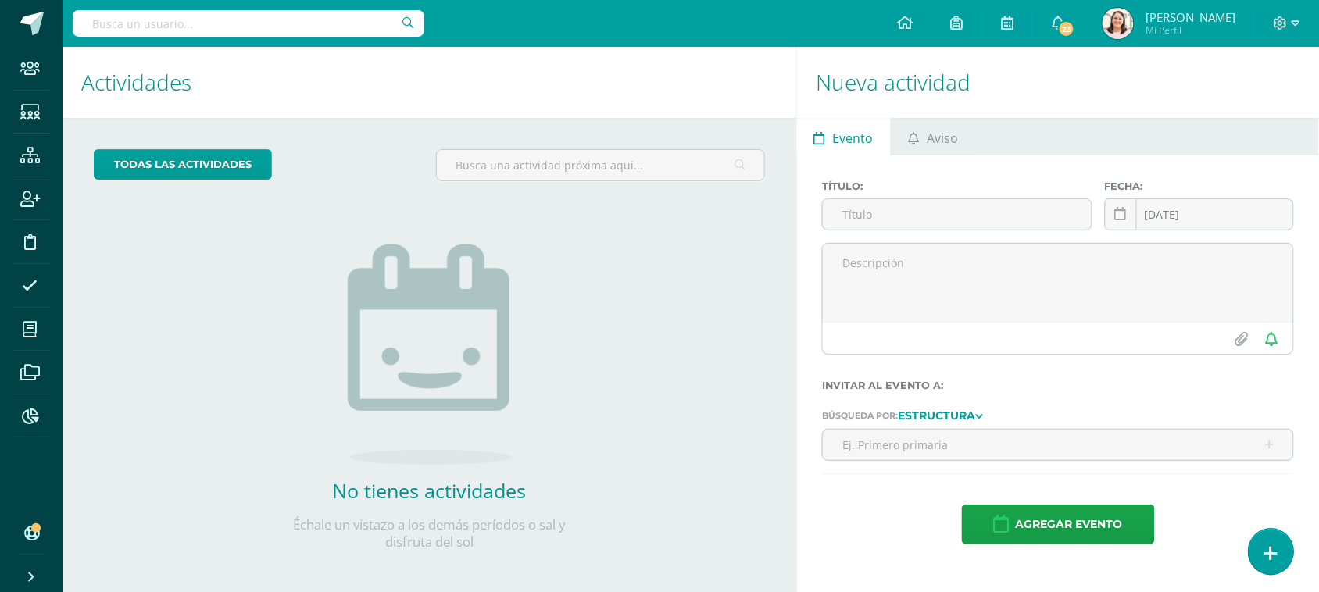
click at [1263, 542] on link at bounding box center [1271, 551] width 45 height 45
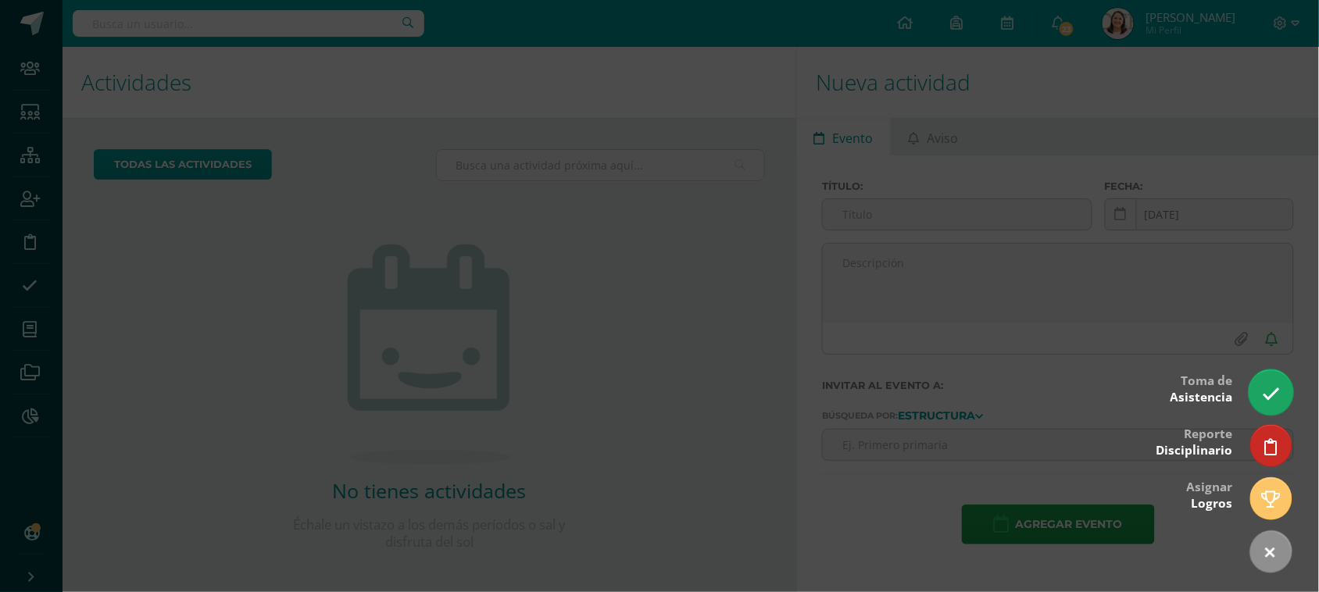
click at [1272, 392] on icon at bounding box center [1271, 394] width 18 height 18
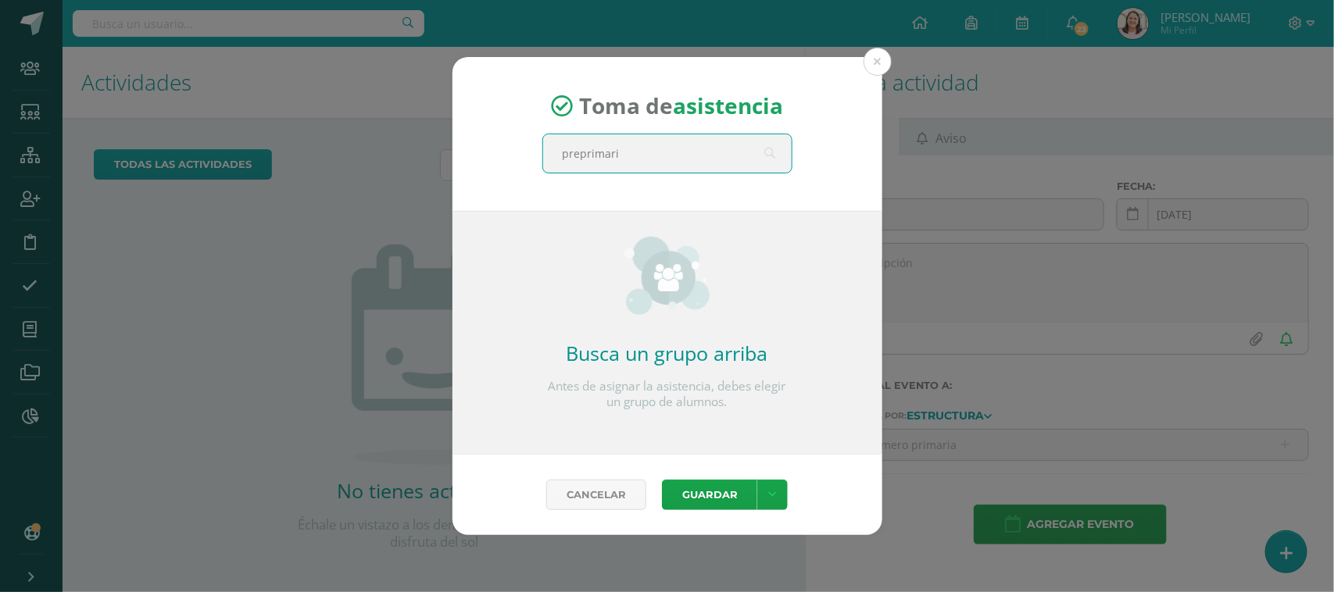
type input "preprimaria"
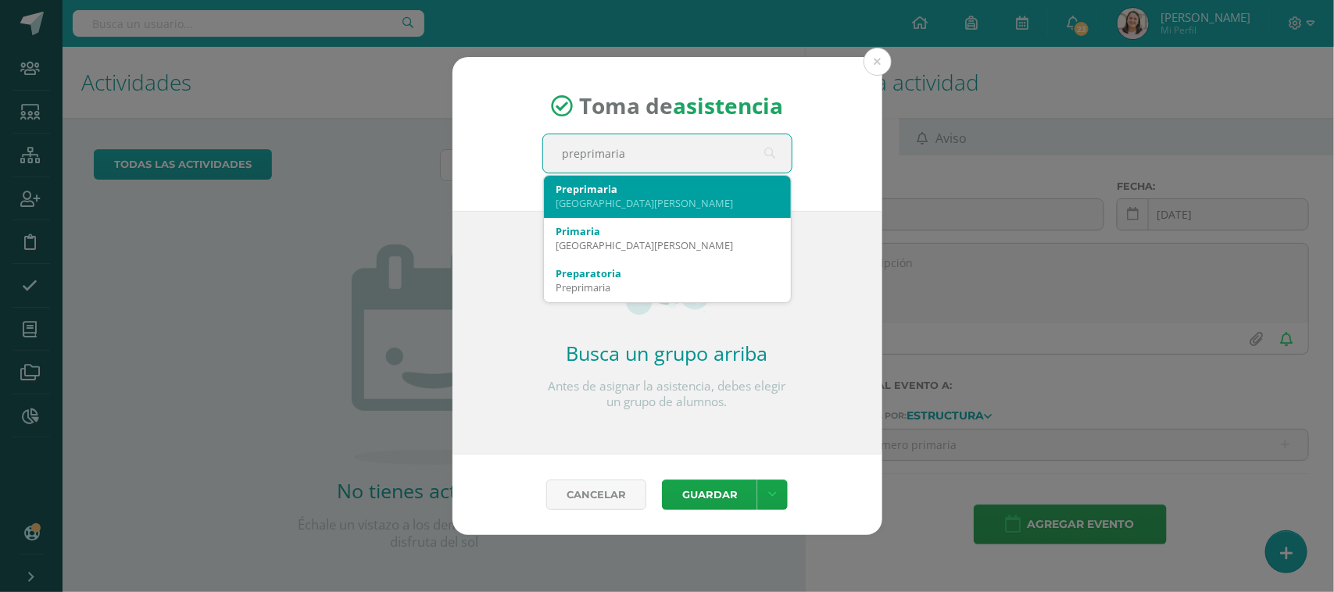
click at [602, 209] on div "[GEOGRAPHIC_DATA][PERSON_NAME]" at bounding box center [668, 203] width 222 height 14
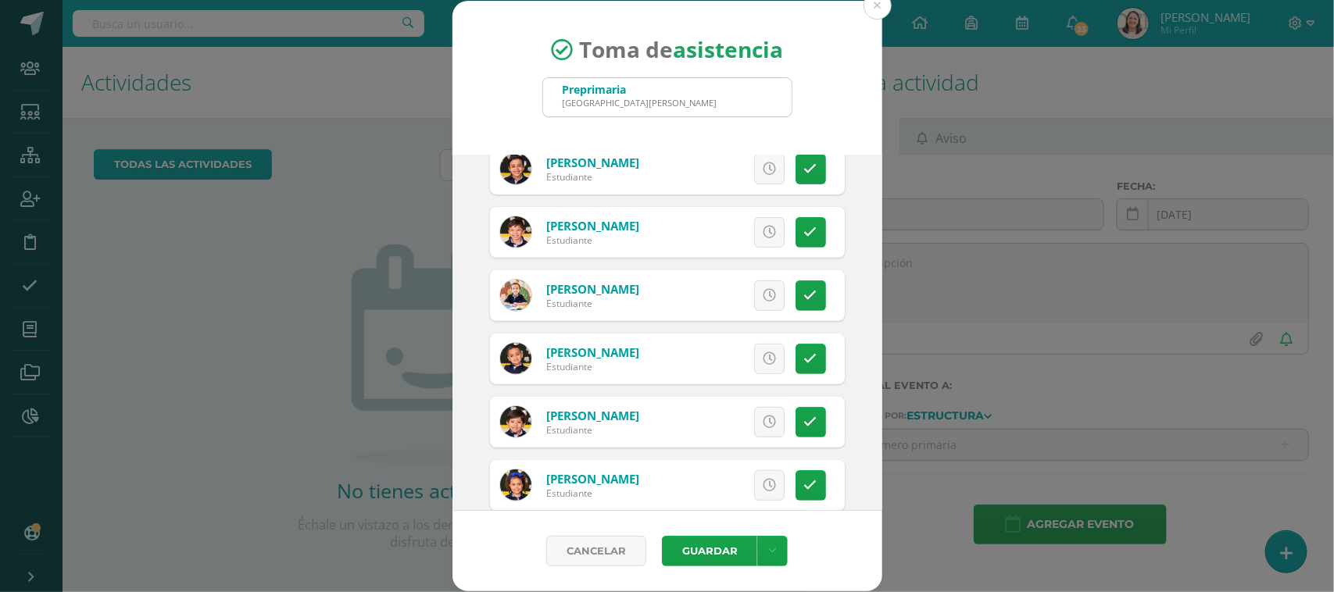
scroll to position [293, 0]
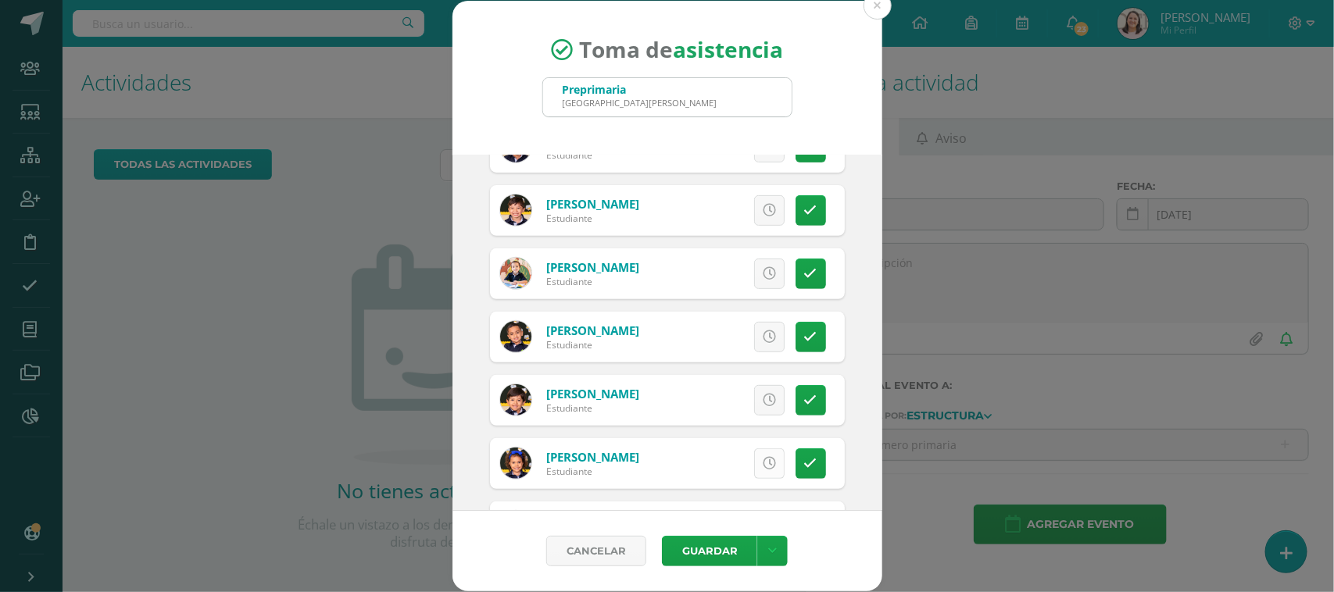
drag, startPoint x: 791, startPoint y: 404, endPoint x: 767, endPoint y: 454, distance: 55.6
click at [804, 404] on icon at bounding box center [810, 400] width 13 height 13
click at [725, 557] on button "Guardar" at bounding box center [709, 551] width 95 height 30
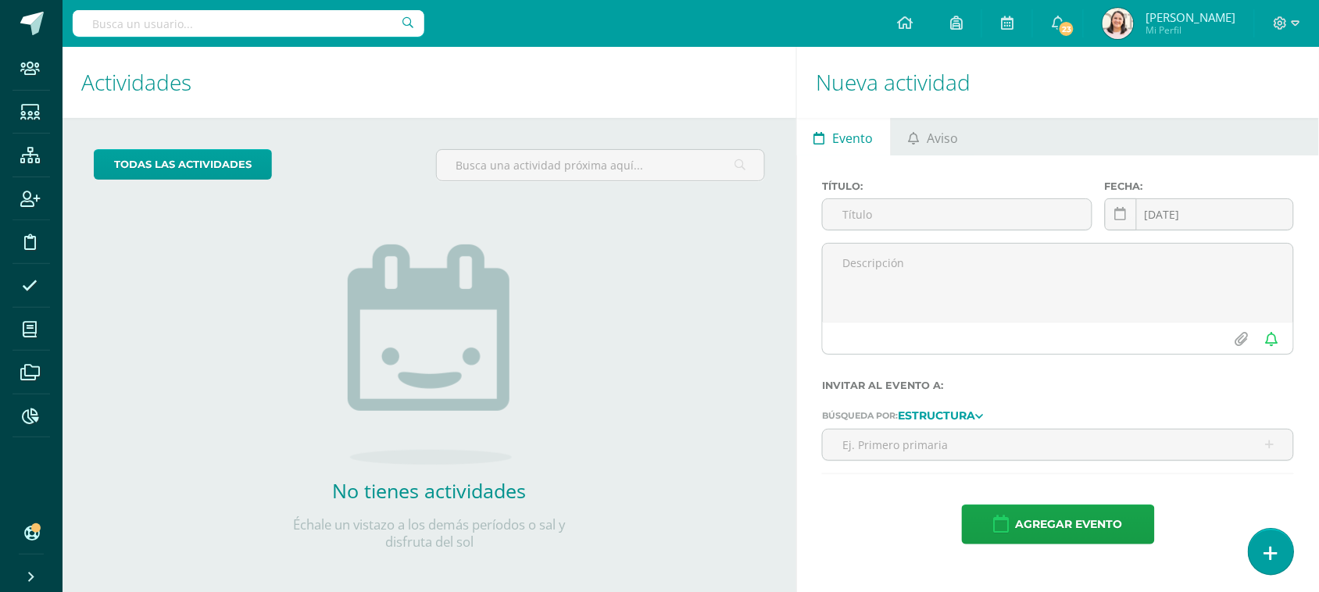
click at [1267, 553] on icon at bounding box center [1272, 554] width 14 height 18
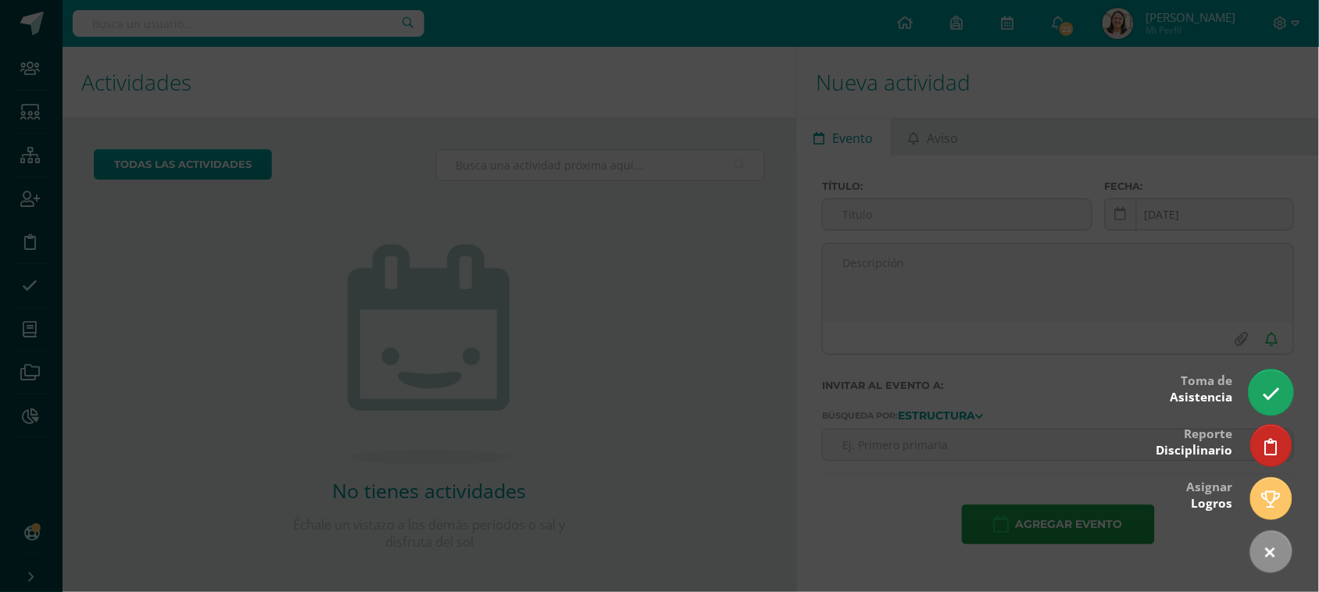
click at [1280, 407] on link at bounding box center [1271, 392] width 45 height 45
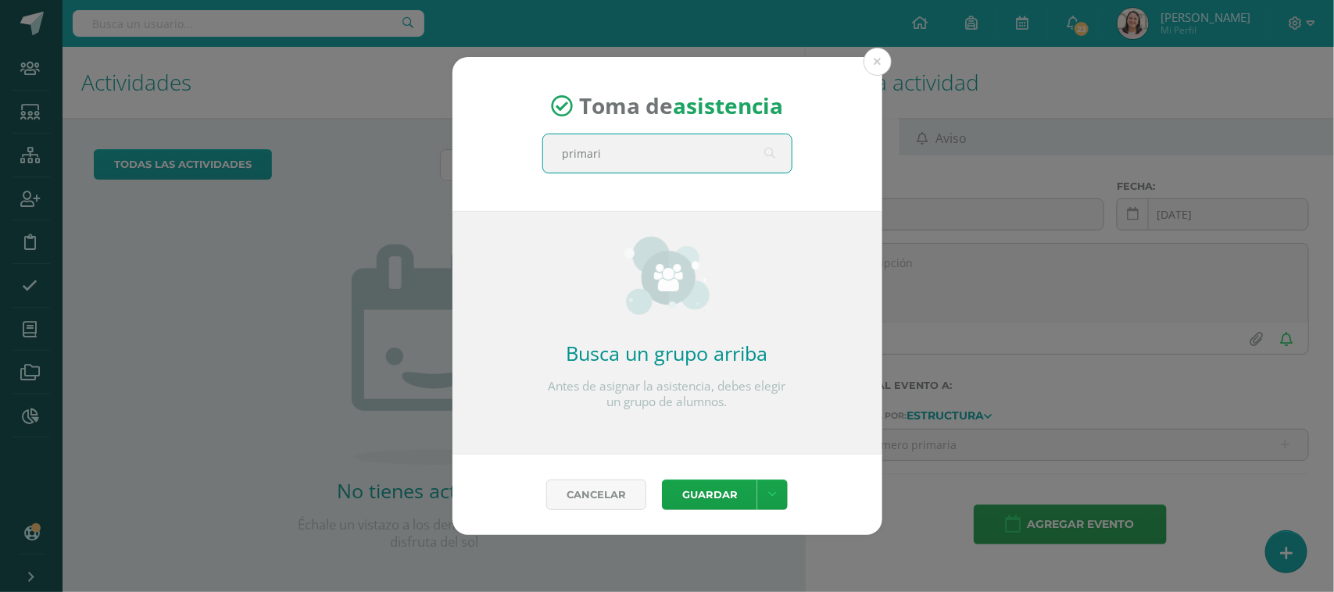
type input "primaria"
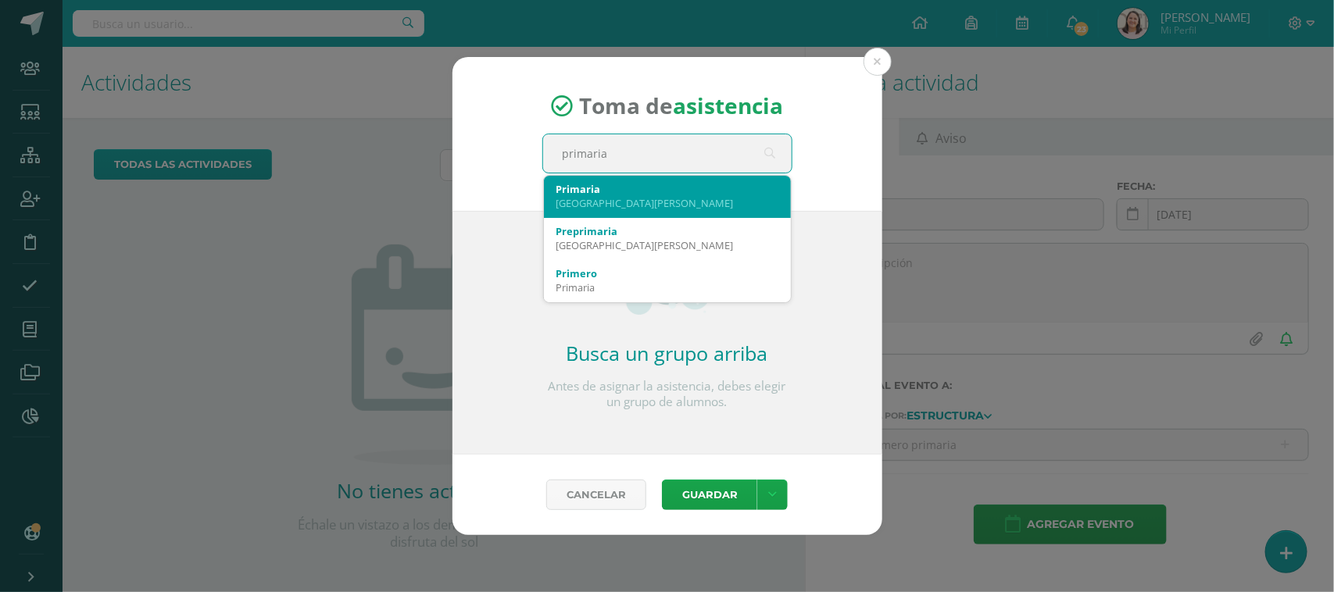
click at [655, 201] on div "[GEOGRAPHIC_DATA][PERSON_NAME]" at bounding box center [668, 203] width 222 height 14
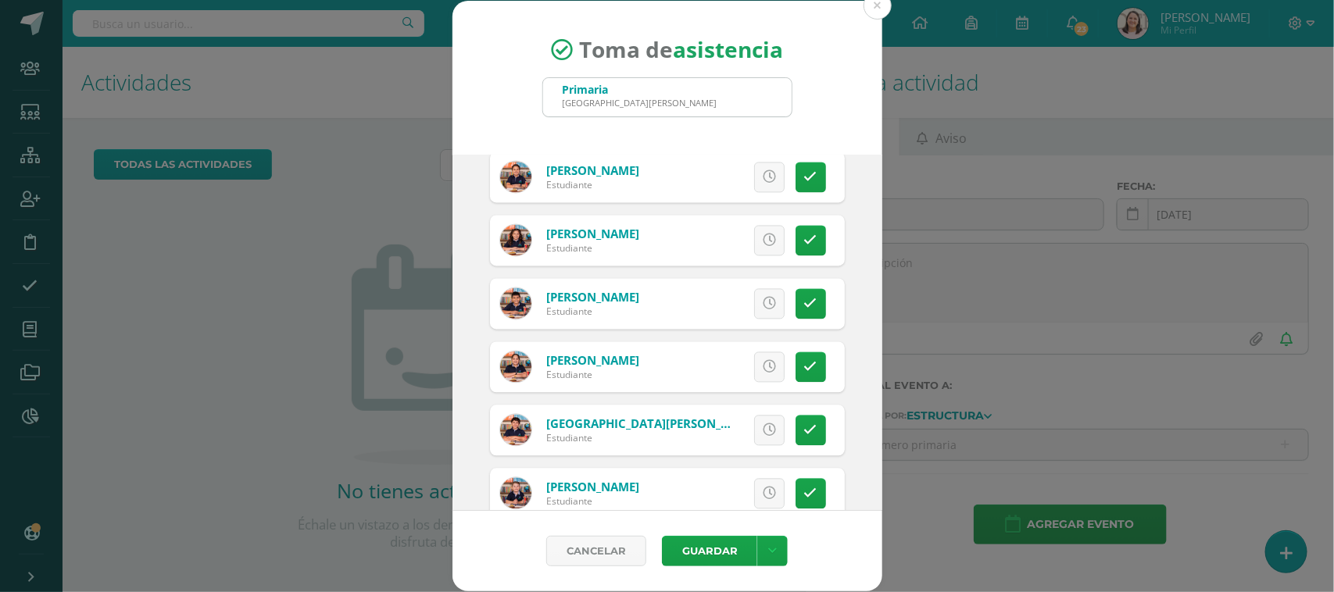
scroll to position [1563, 0]
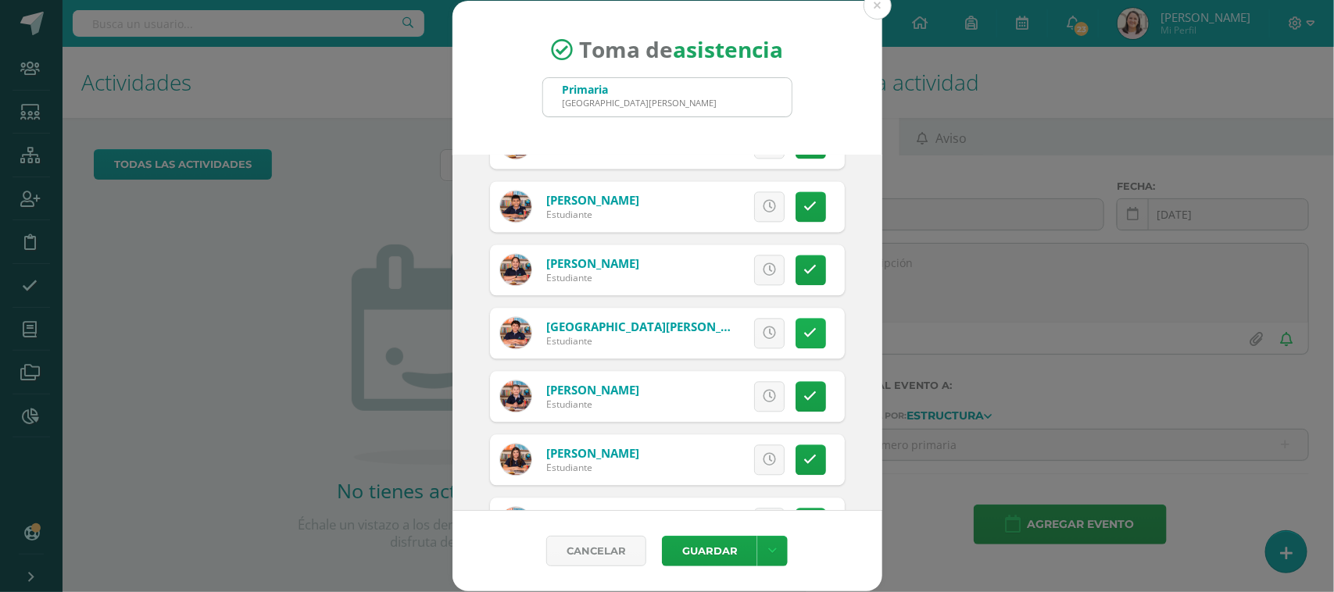
click at [804, 337] on icon at bounding box center [810, 333] width 13 height 13
click at [701, 338] on link "Excusa" at bounding box center [735, 333] width 100 height 30
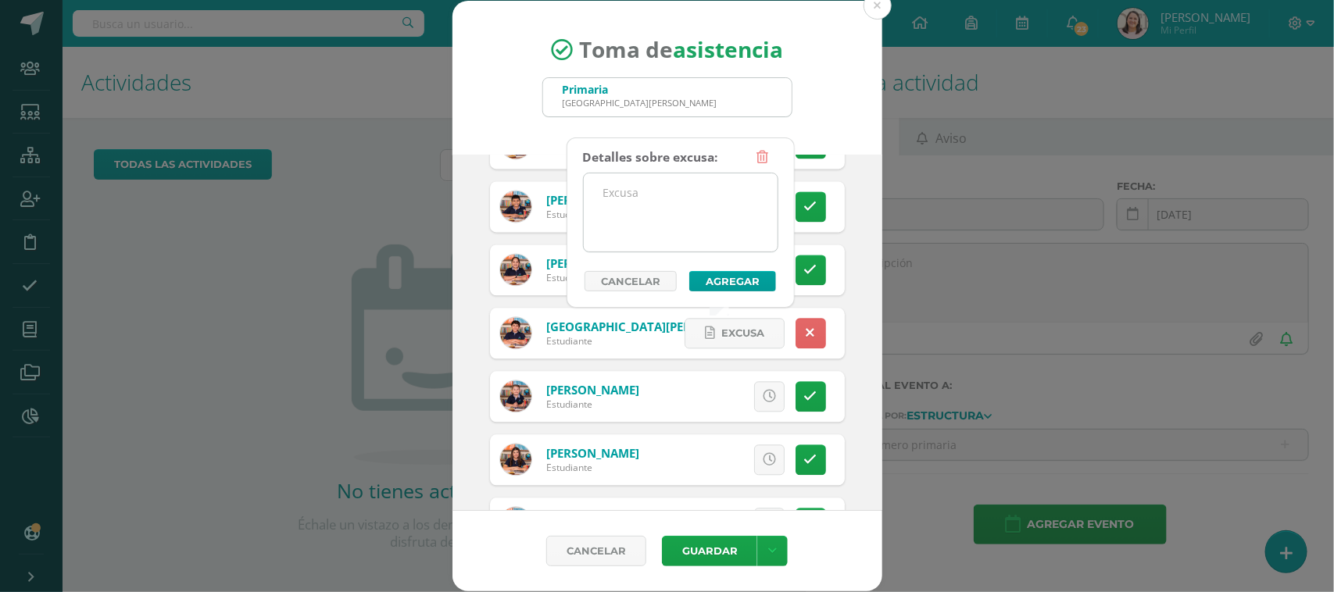
click at [654, 176] on textarea at bounding box center [681, 213] width 194 height 78
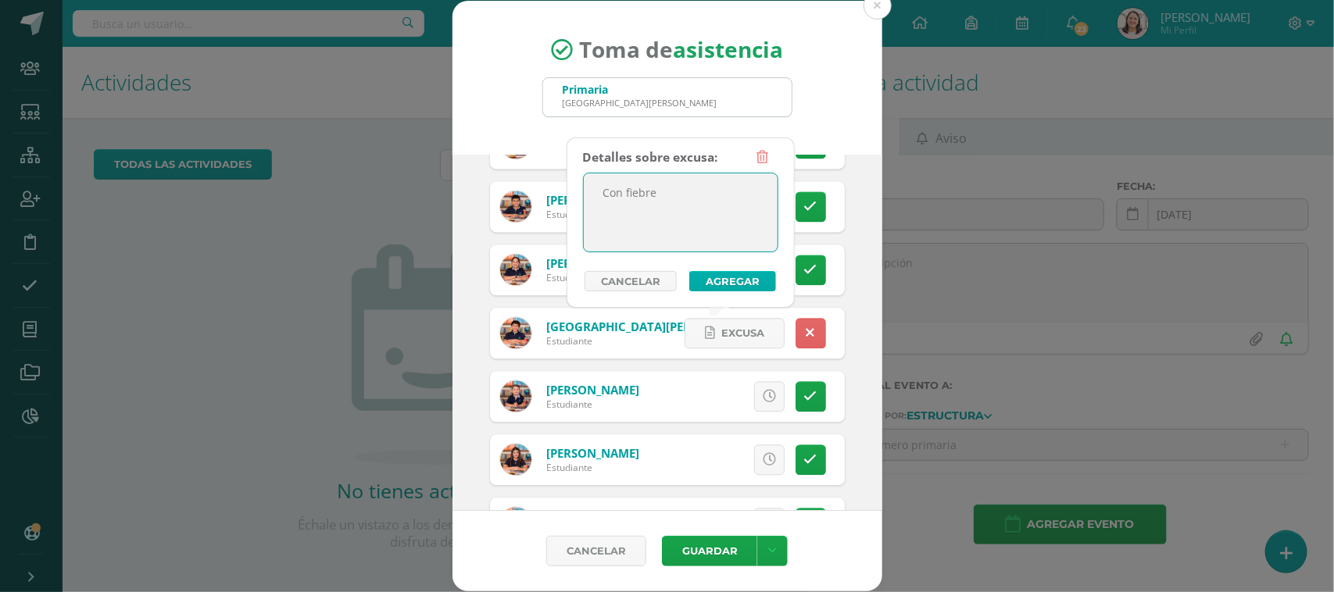
type textarea "Con fiebre"
click at [732, 283] on button "Agregar" at bounding box center [732, 281] width 87 height 20
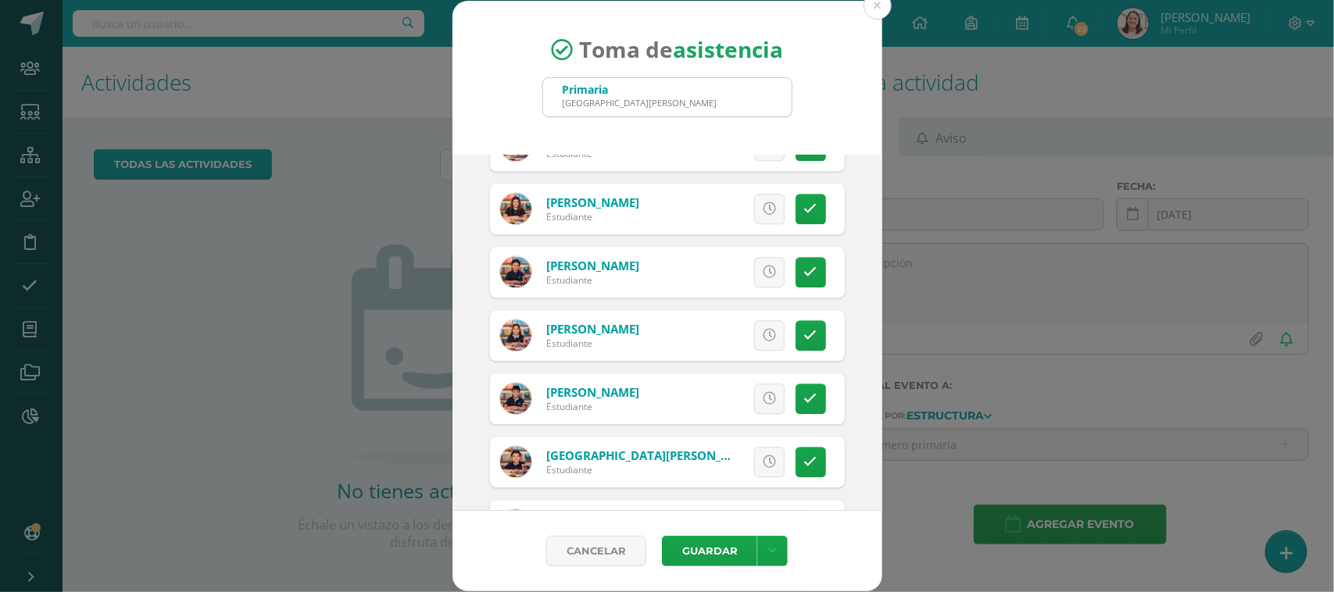
scroll to position [1856, 0]
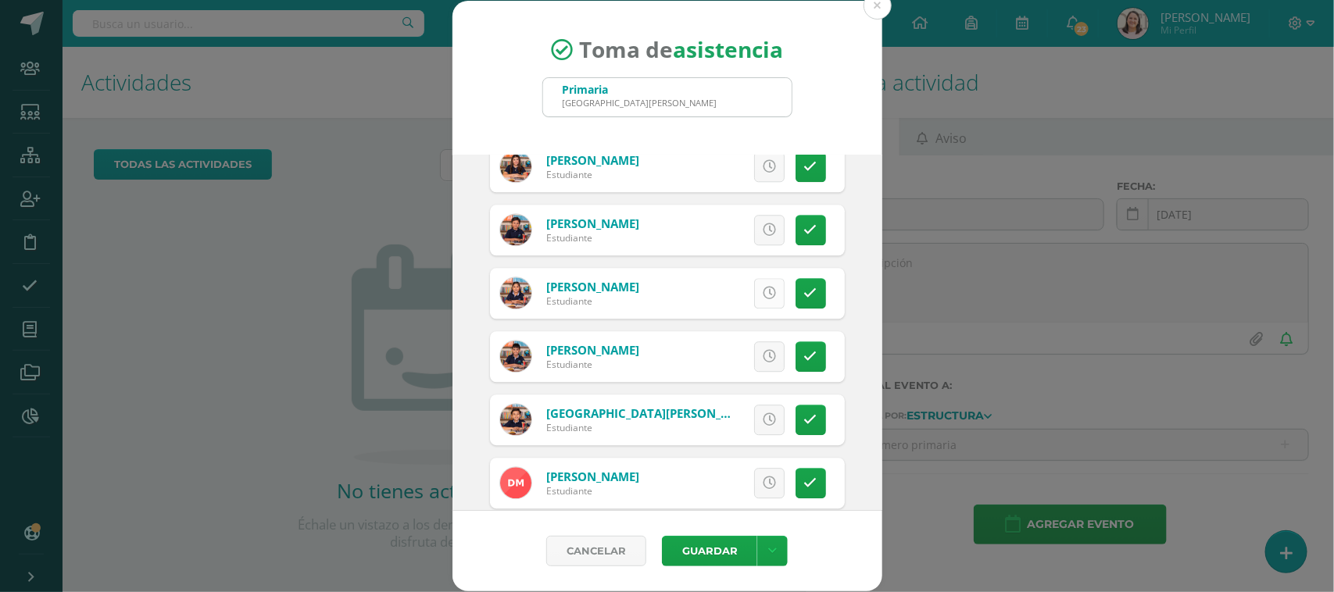
click at [762, 289] on link at bounding box center [769, 293] width 30 height 30
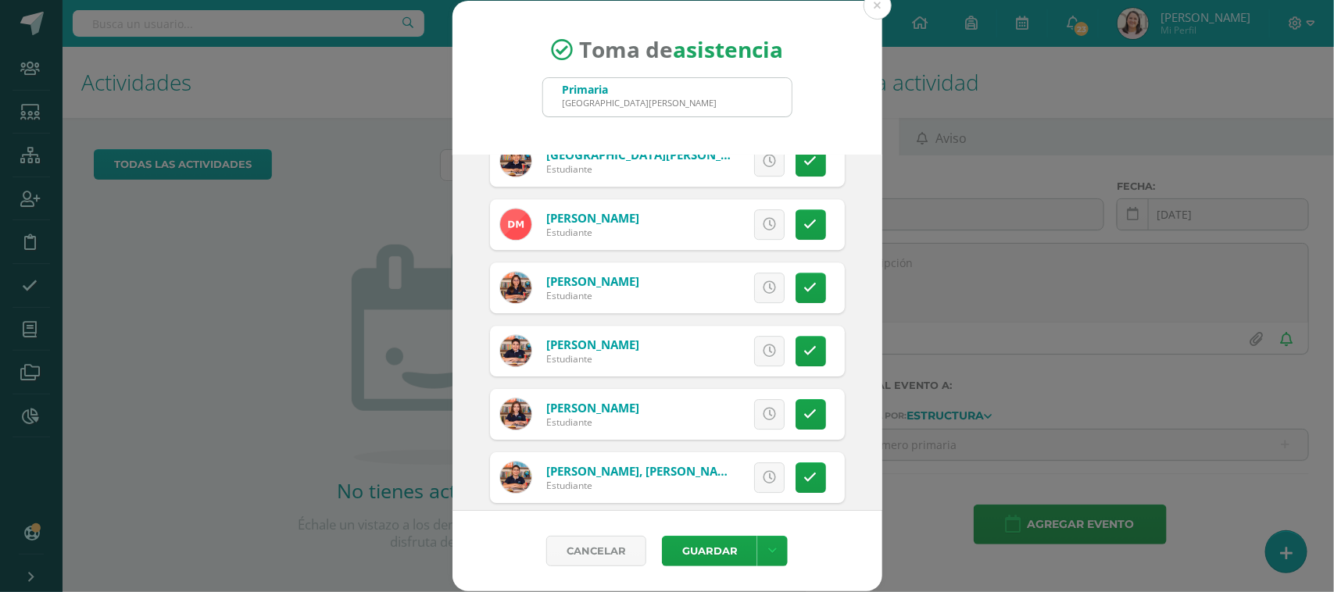
scroll to position [2149, 0]
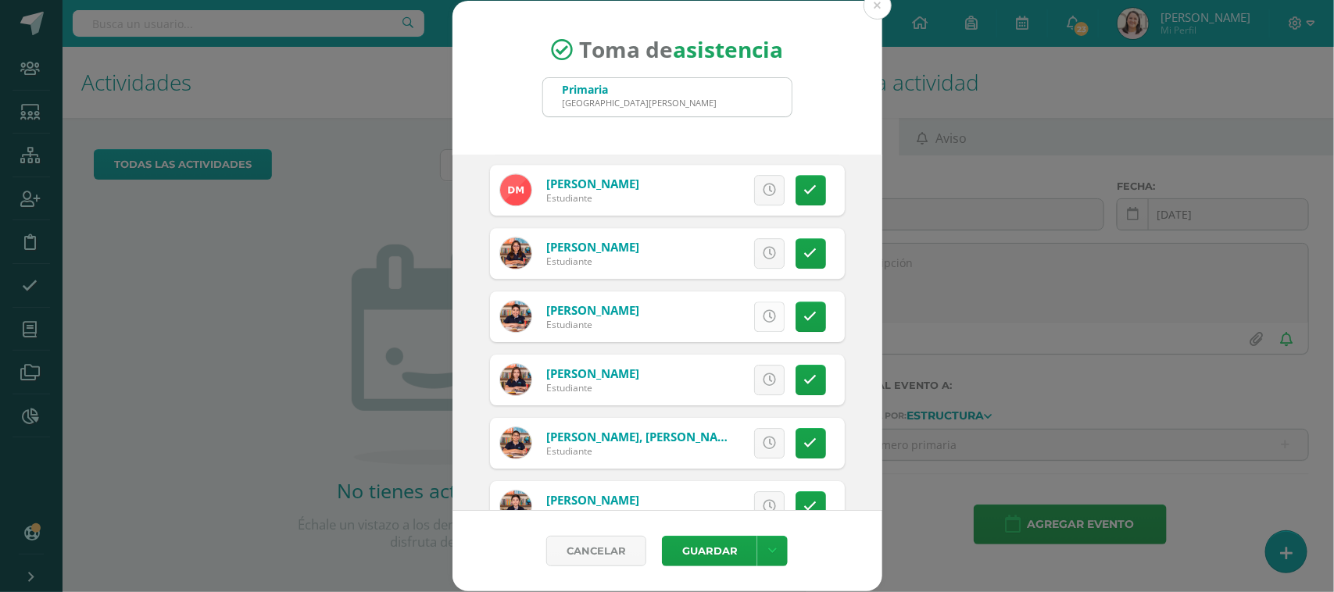
click at [763, 310] on icon at bounding box center [769, 316] width 13 height 13
click at [763, 387] on icon at bounding box center [769, 380] width 13 height 13
click at [763, 446] on icon at bounding box center [769, 443] width 13 height 13
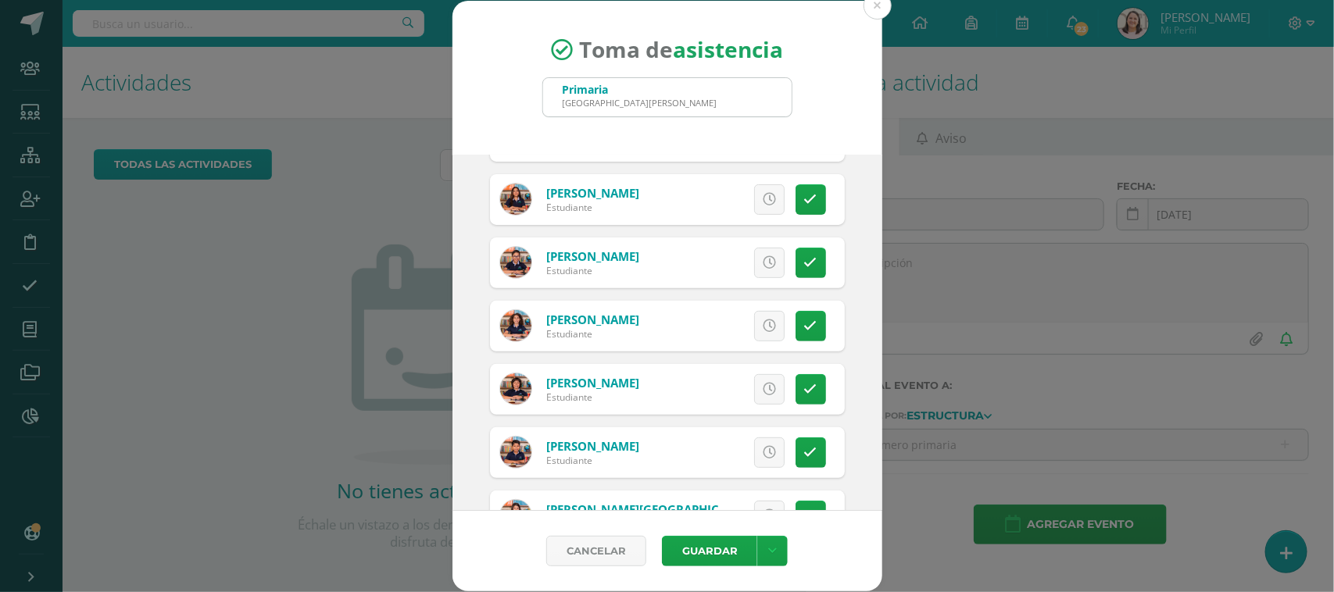
scroll to position [2931, 0]
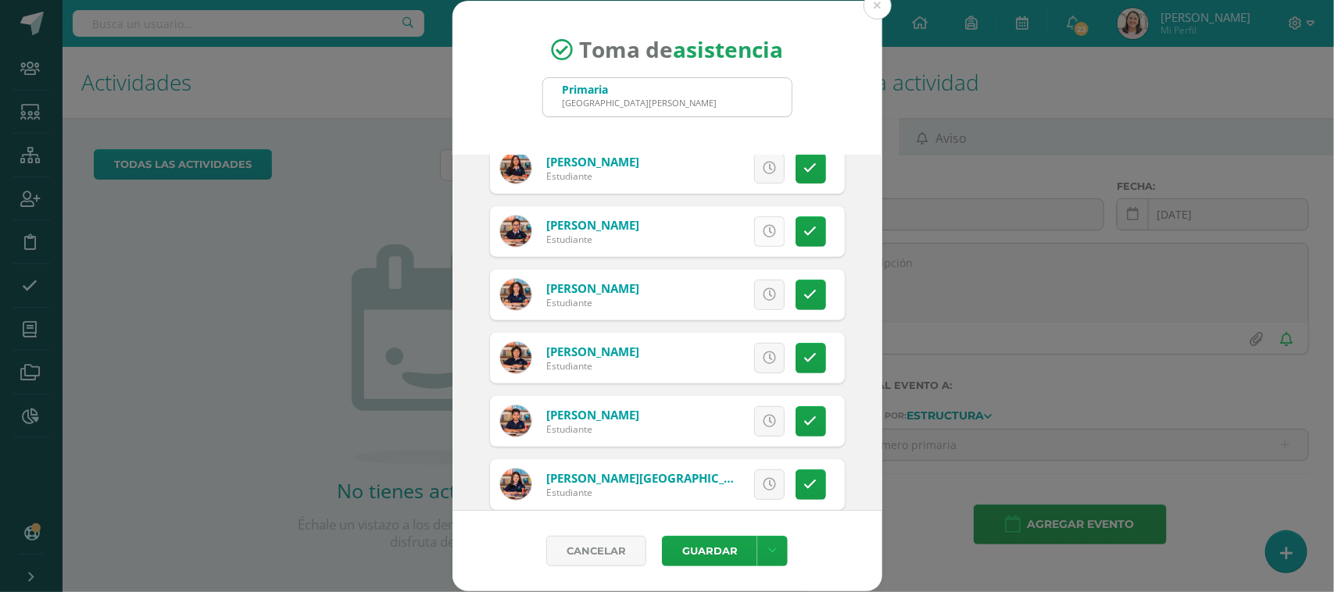
click at [763, 234] on icon at bounding box center [769, 231] width 13 height 13
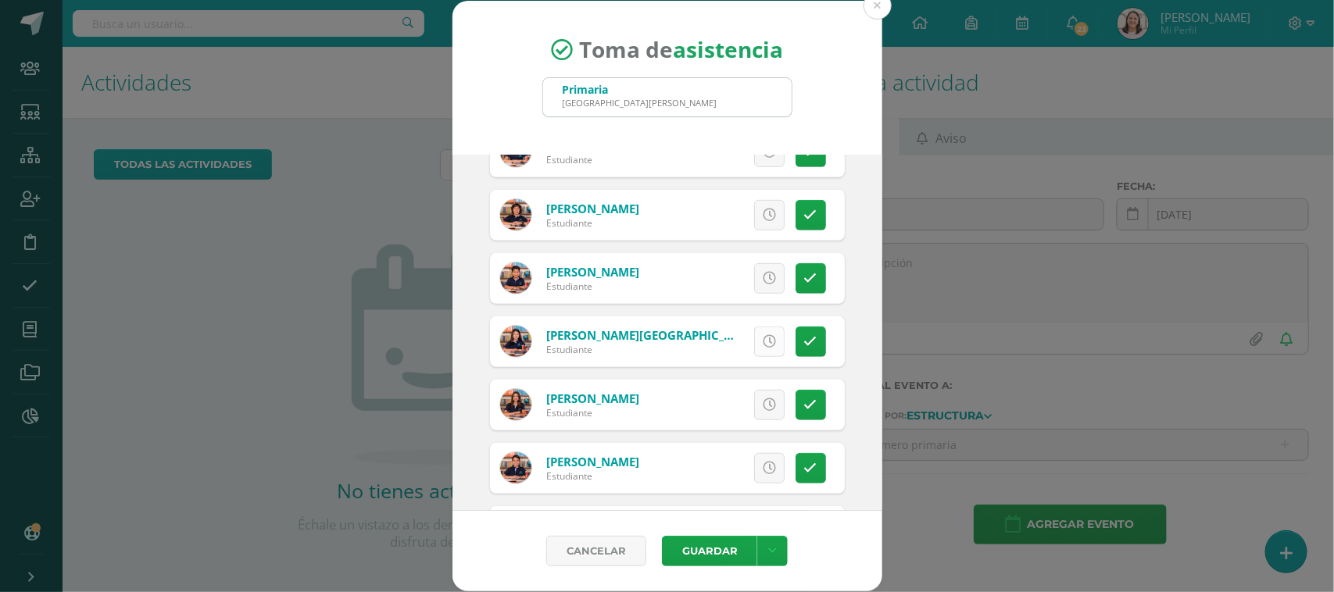
scroll to position [3126, 0]
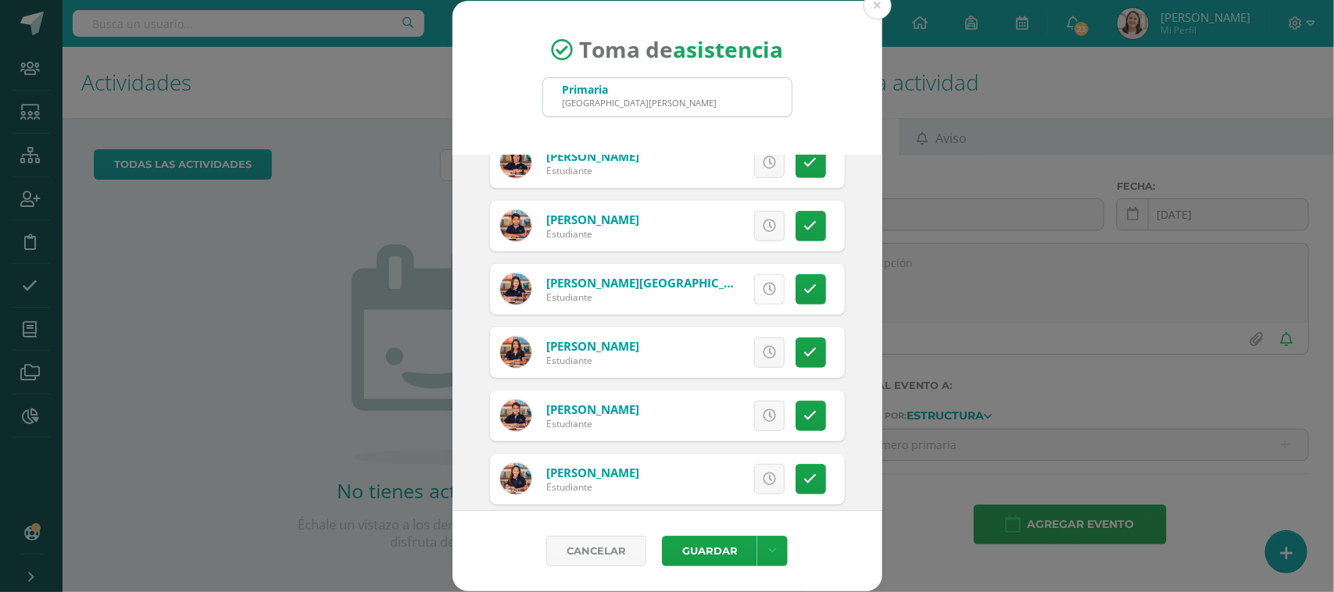
click at [763, 289] on icon at bounding box center [769, 289] width 13 height 13
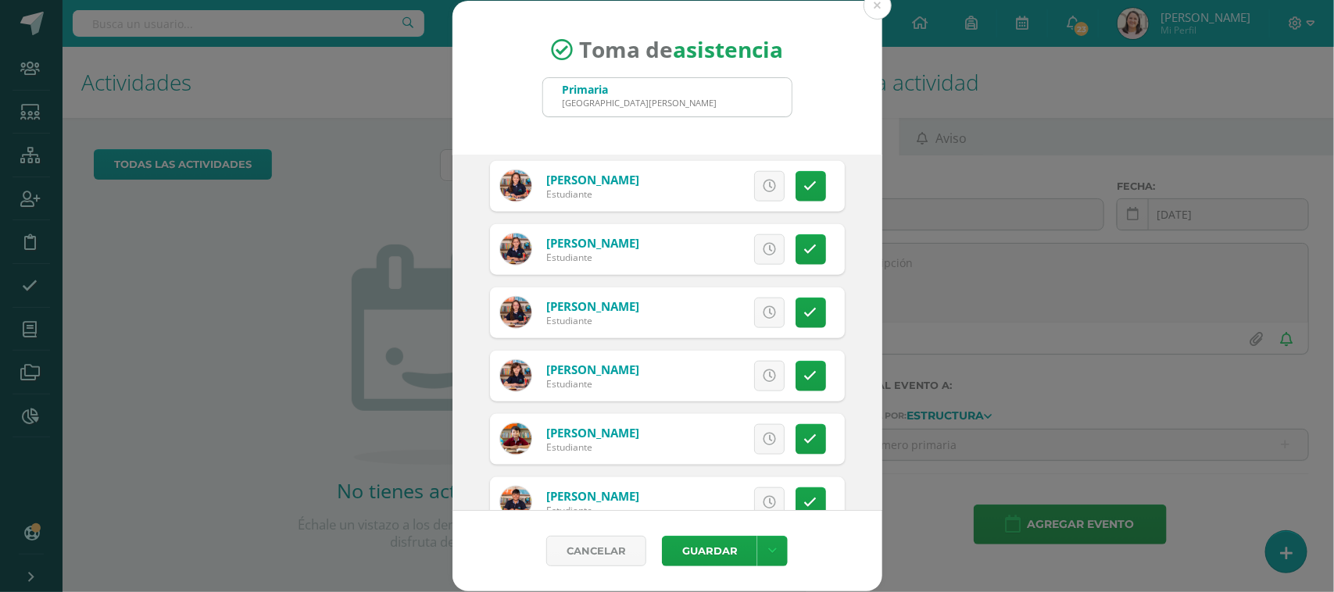
scroll to position [3463, 0]
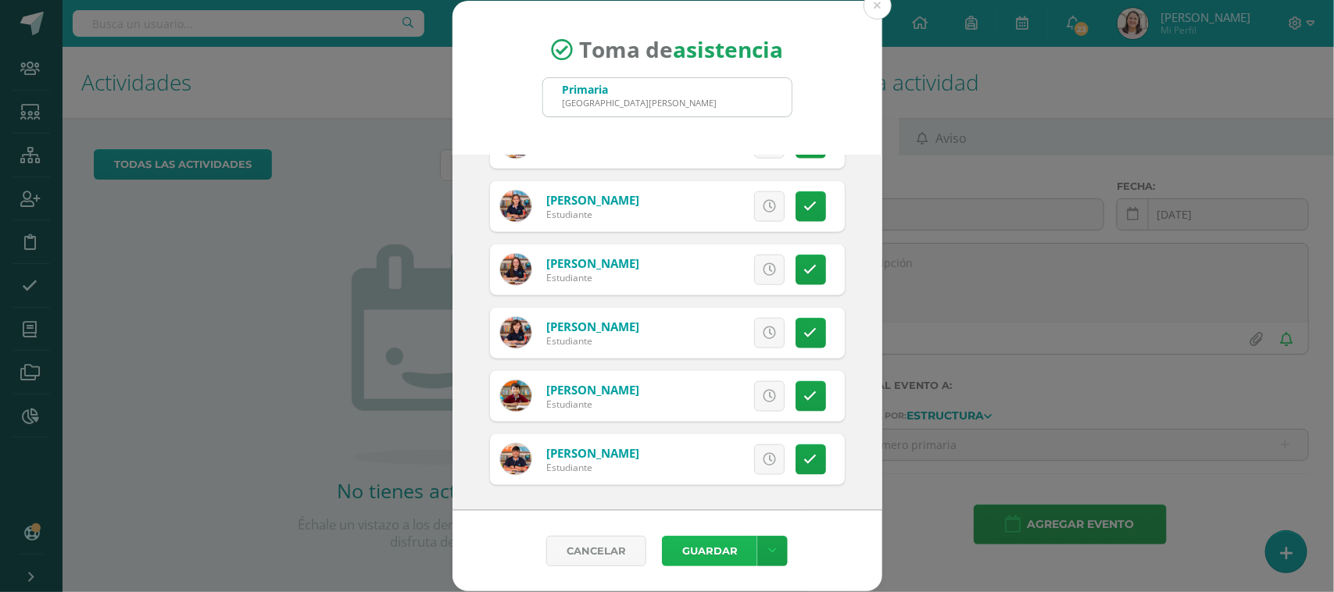
click at [716, 552] on button "Guardar" at bounding box center [709, 551] width 95 height 30
